Goal: Find specific page/section: Find specific page/section

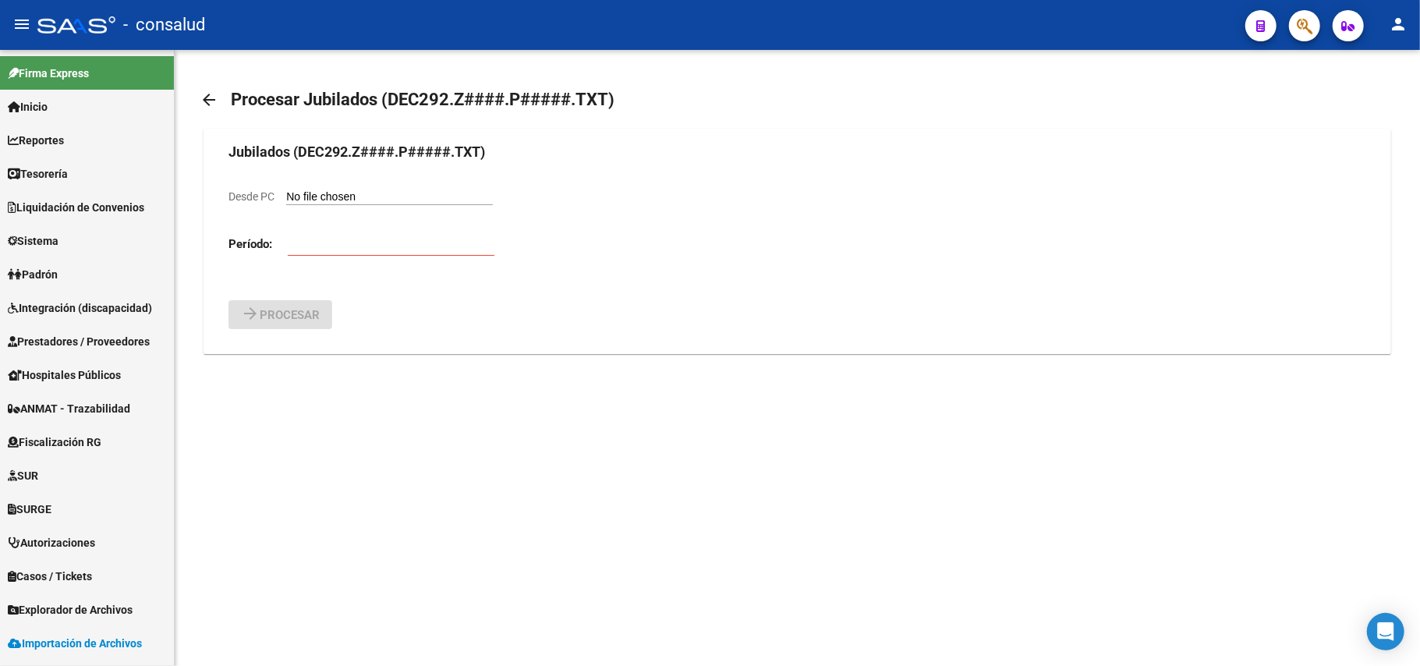
scroll to position [262, 0]
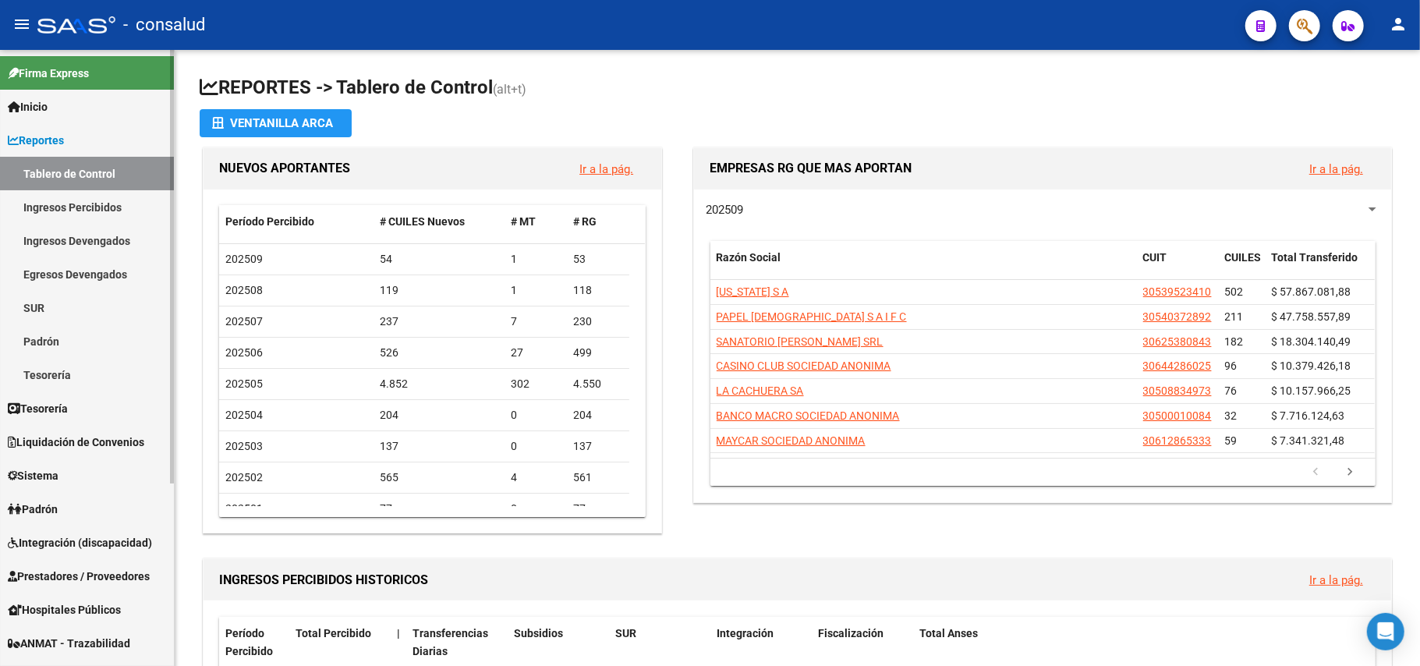
click at [82, 213] on link "Ingresos Percibidos" at bounding box center [87, 207] width 174 height 34
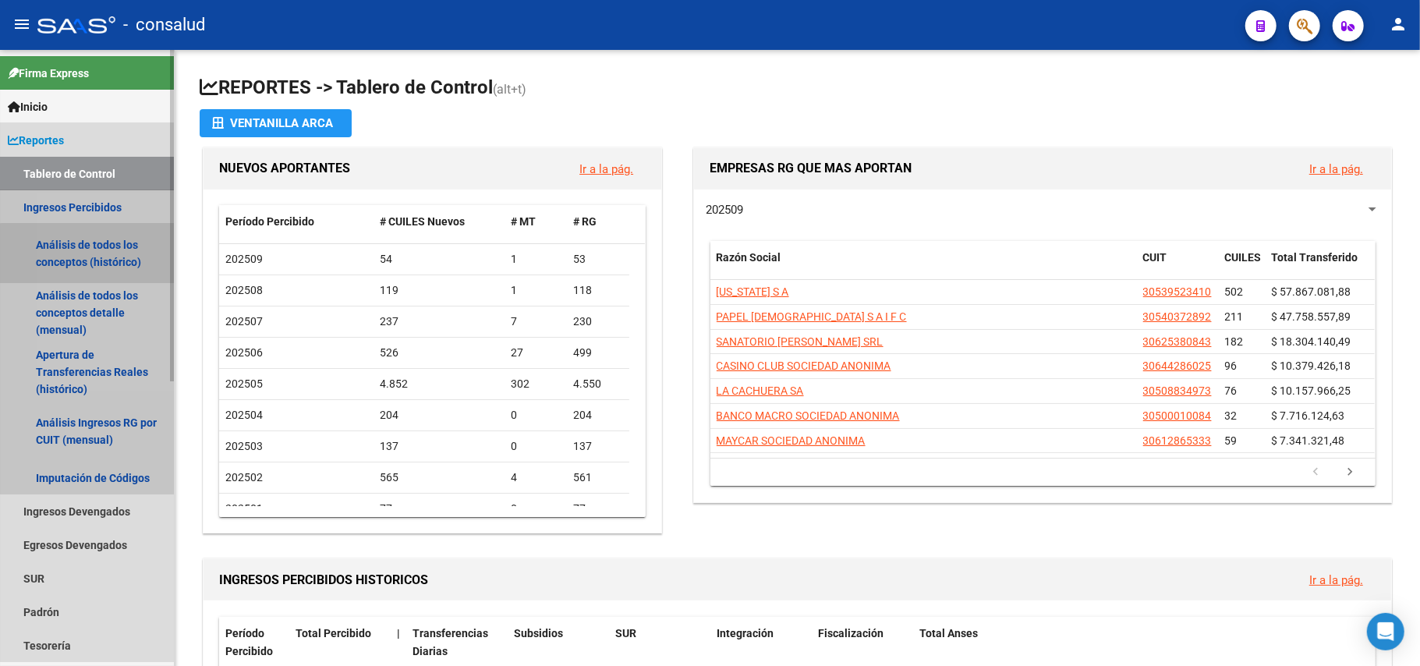
click at [98, 254] on link "Análisis de todos los conceptos (histórico)" at bounding box center [87, 253] width 174 height 59
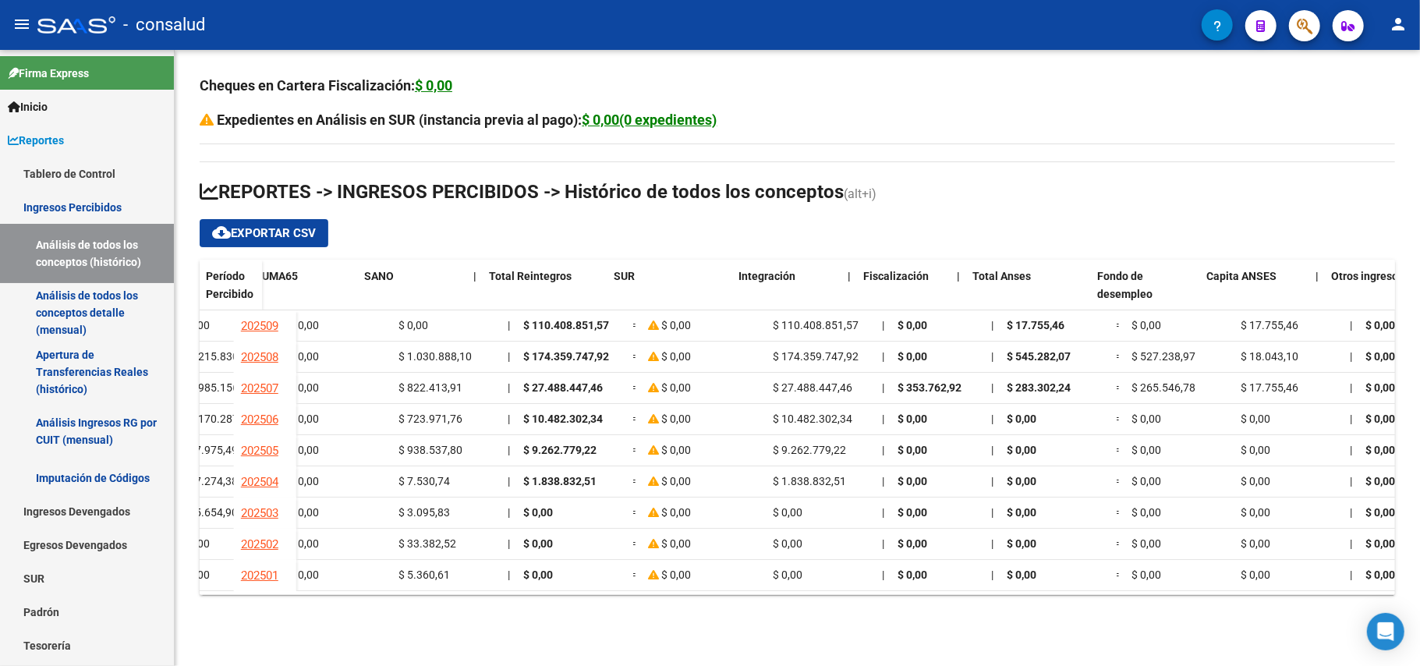
scroll to position [0, 1014]
